Goal: Information Seeking & Learning: Learn about a topic

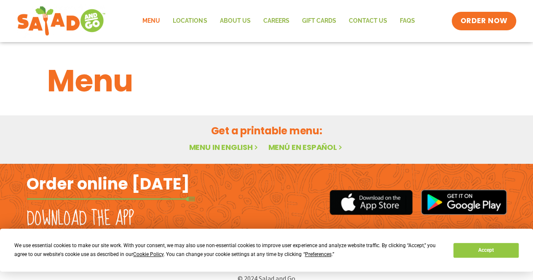
click at [112, 188] on h2 "Order online [DATE]" at bounding box center [108, 184] width 163 height 21
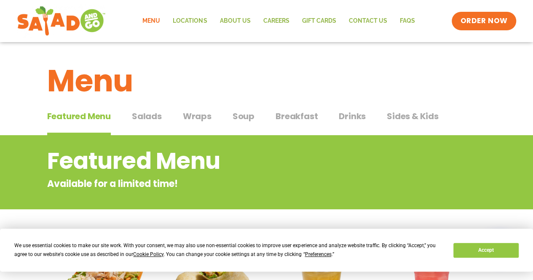
click at [140, 118] on span "Salads" at bounding box center [147, 116] width 30 height 13
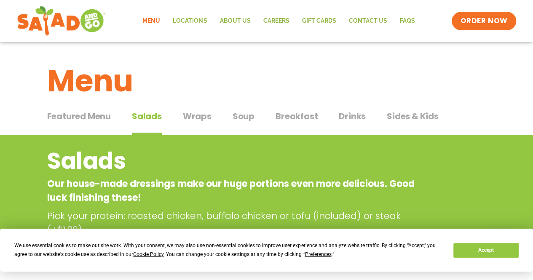
click at [202, 111] on span "Wraps" at bounding box center [197, 116] width 29 height 13
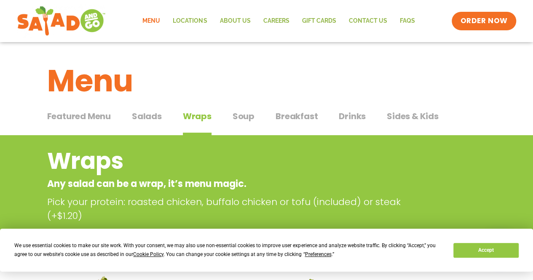
click at [239, 116] on span "Soup" at bounding box center [244, 116] width 22 height 13
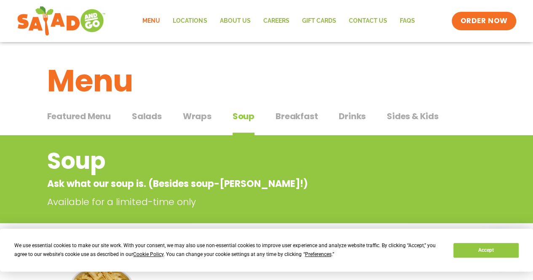
click at [63, 114] on span "Featured Menu" at bounding box center [79, 116] width 64 height 13
